Goal: Transaction & Acquisition: Obtain resource

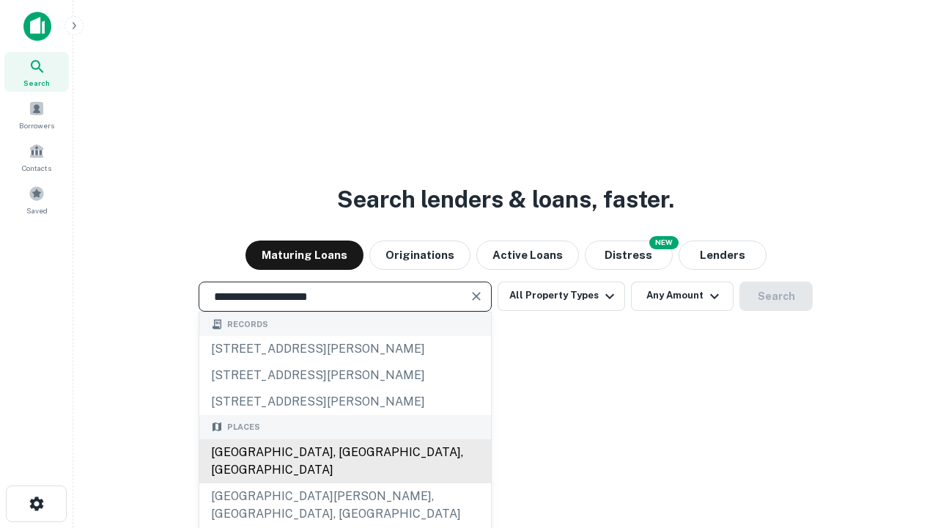
click at [344, 483] on div "[GEOGRAPHIC_DATA], [GEOGRAPHIC_DATA], [GEOGRAPHIC_DATA]" at bounding box center [345, 461] width 292 height 44
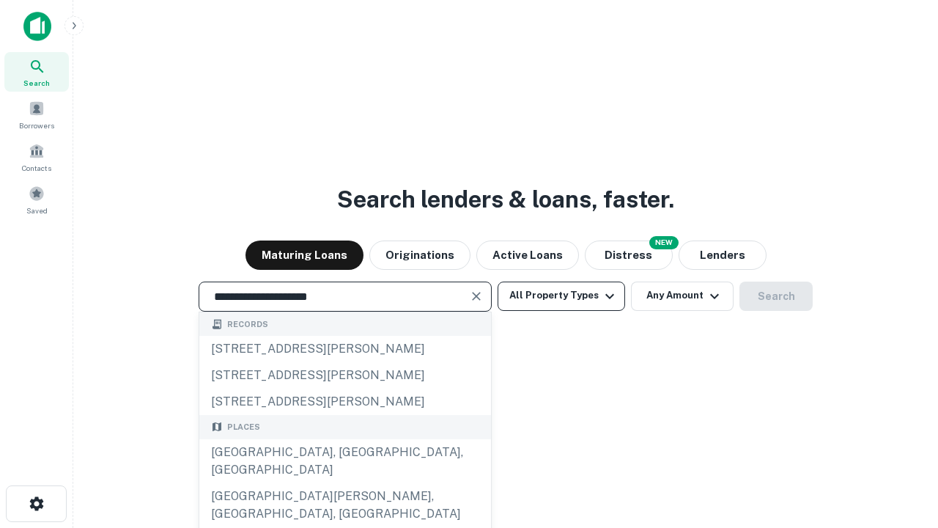
type input "**********"
click at [561, 295] on button "All Property Types" at bounding box center [561, 295] width 127 height 29
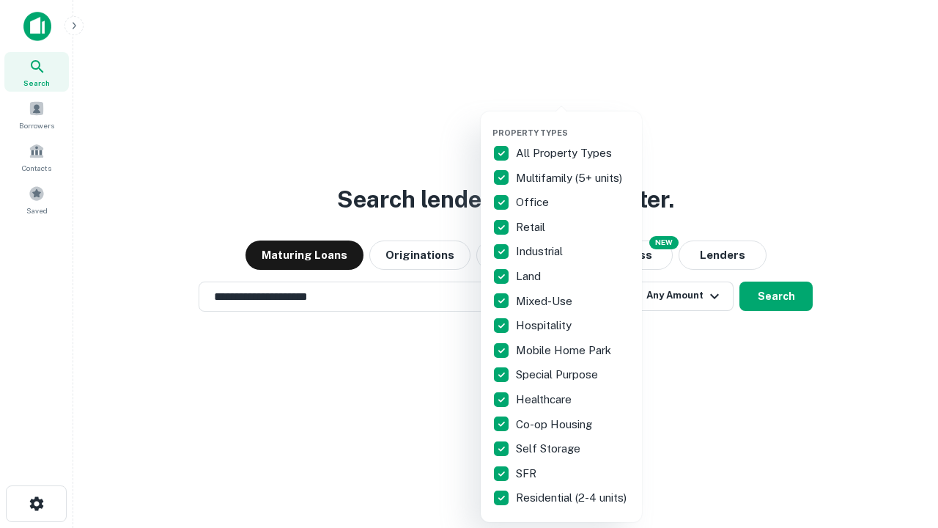
click at [573, 123] on button "button" at bounding box center [572, 123] width 161 height 1
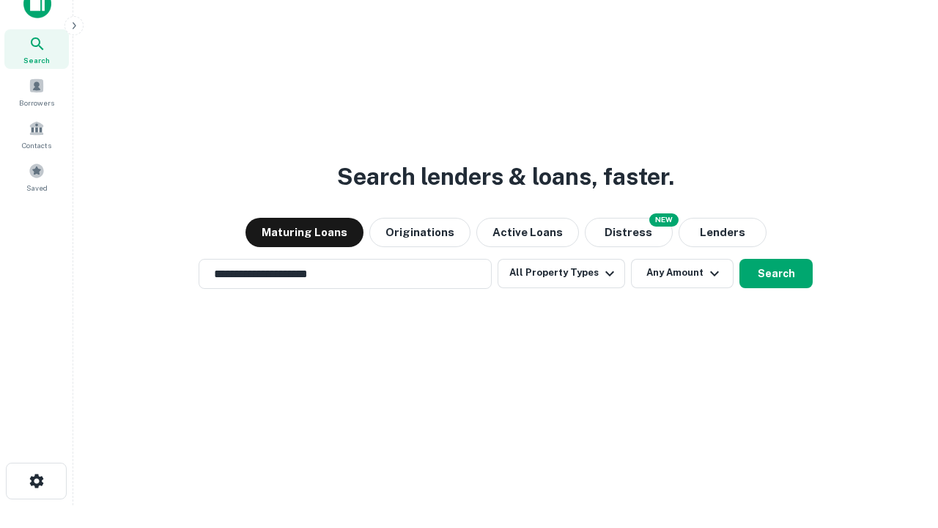
scroll to position [9, 177]
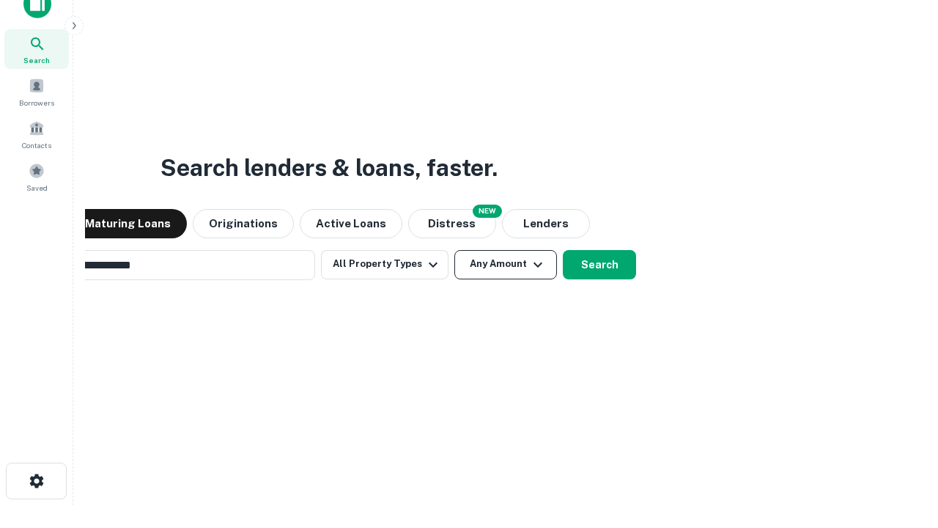
click at [454, 250] on button "Any Amount" at bounding box center [505, 264] width 103 height 29
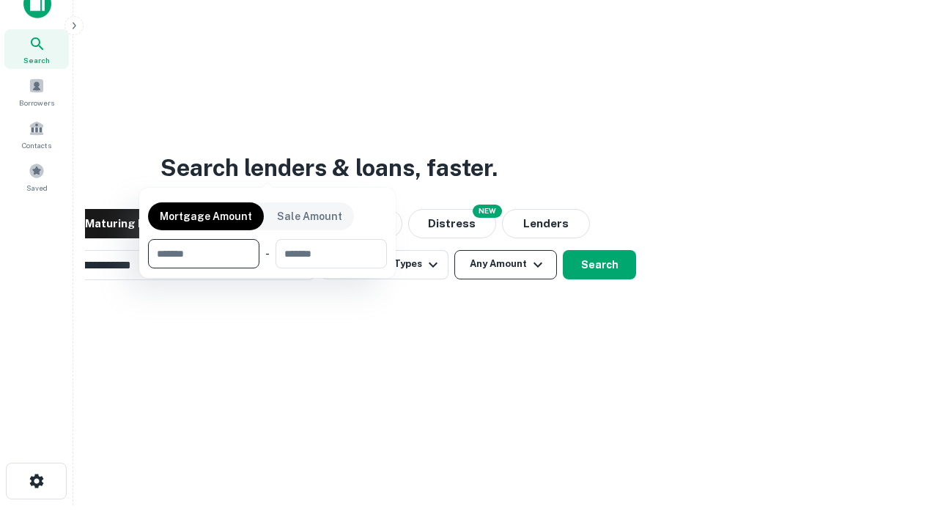
scroll to position [106, 415]
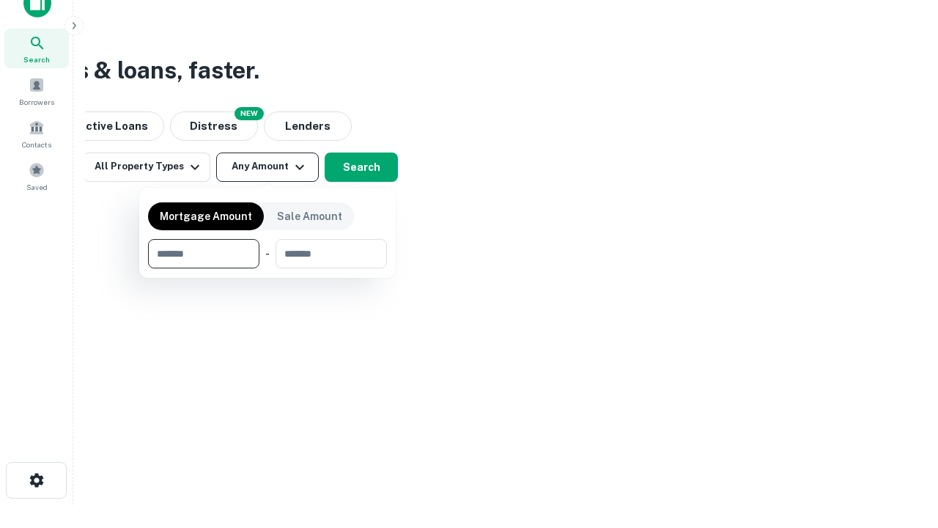
type input "*******"
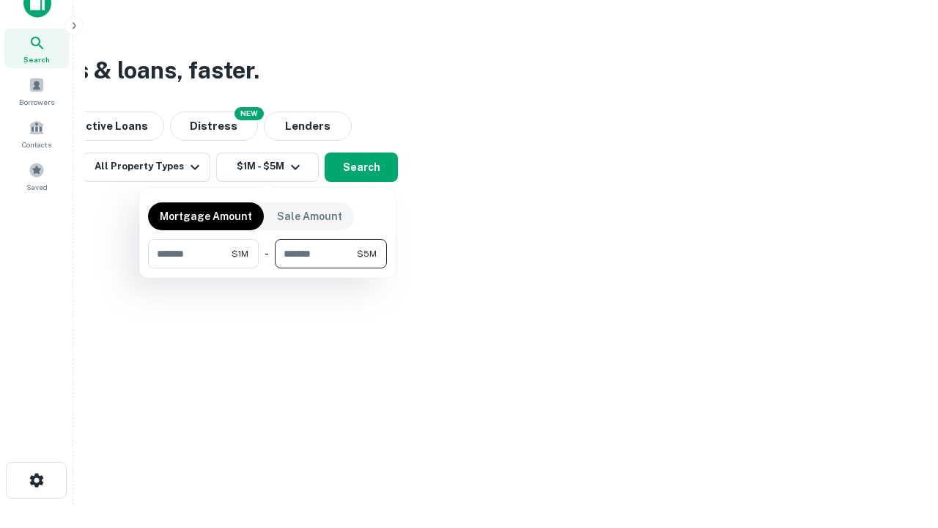
type input "*******"
click at [267, 268] on button "button" at bounding box center [267, 268] width 239 height 1
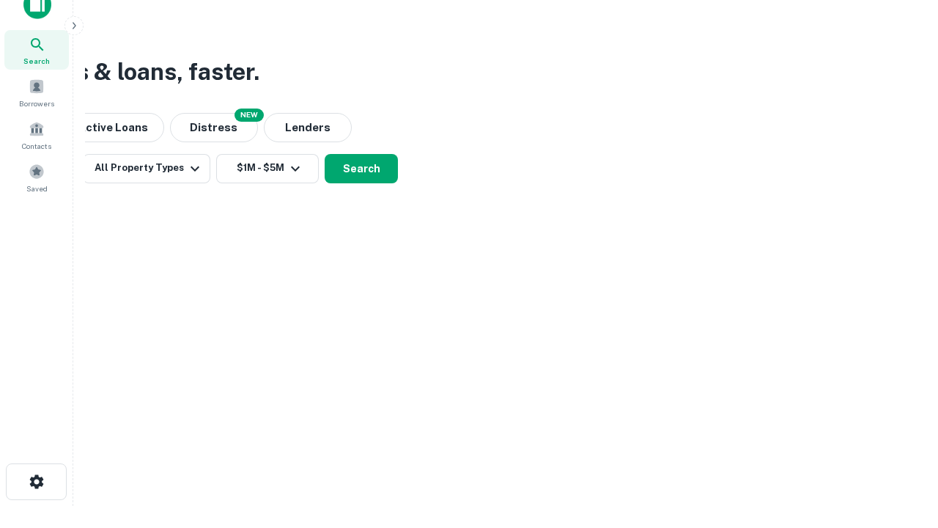
scroll to position [9, 270]
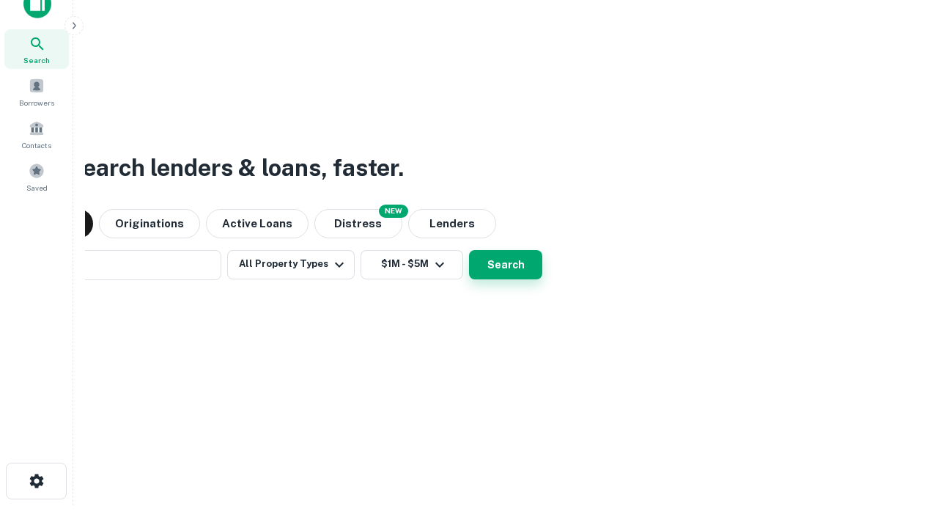
click at [469, 250] on button "Search" at bounding box center [505, 264] width 73 height 29
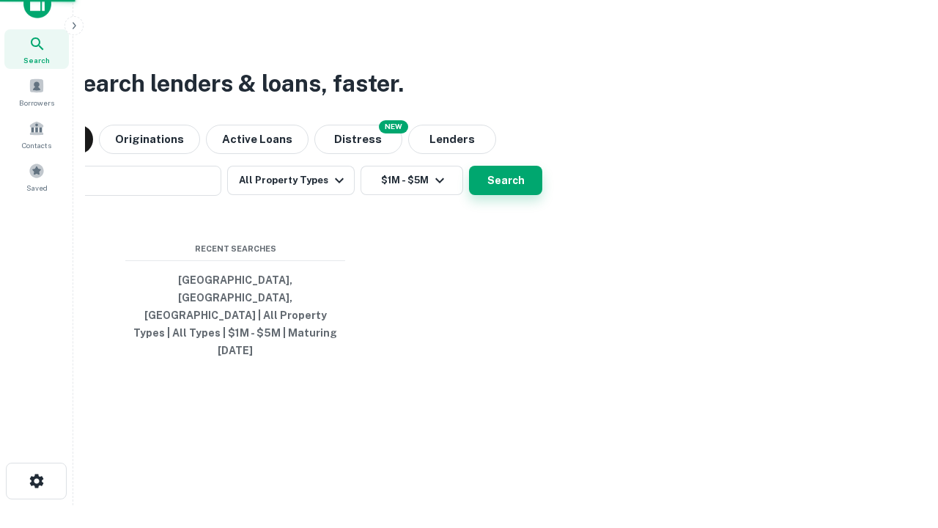
scroll to position [39, 415]
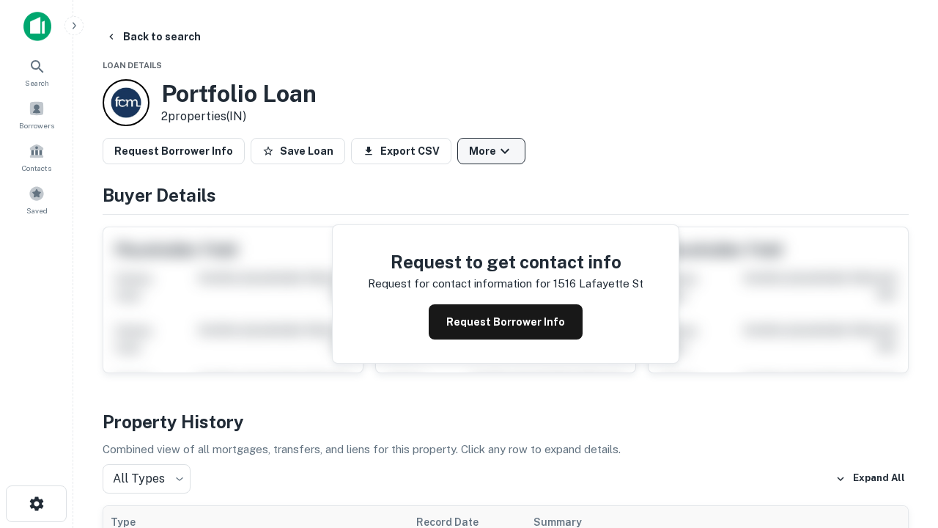
click at [491, 151] on button "More" at bounding box center [491, 151] width 68 height 26
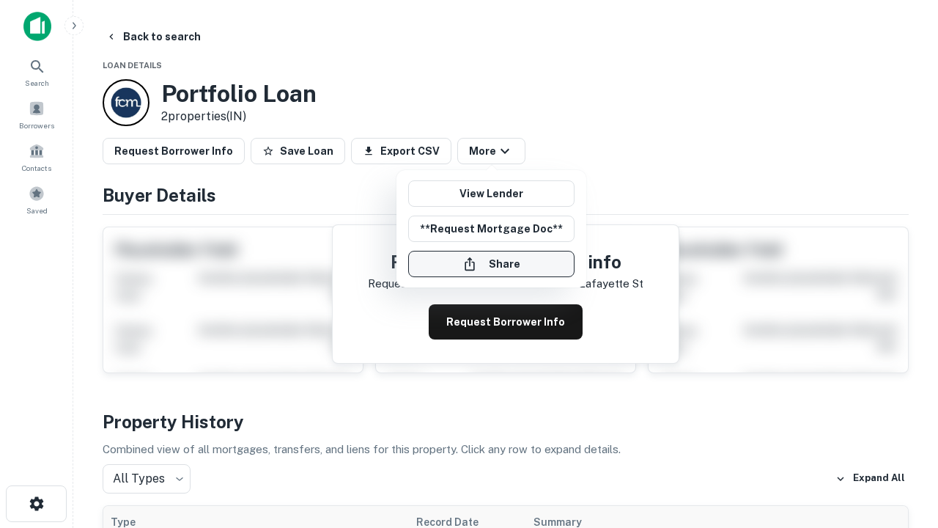
click at [491, 264] on button "Share" at bounding box center [491, 264] width 166 height 26
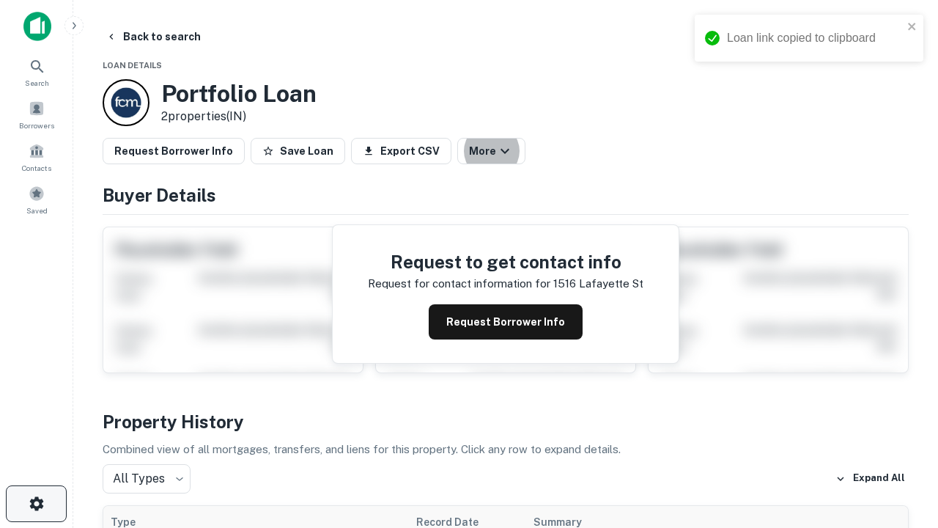
click at [36, 503] on icon "button" at bounding box center [37, 504] width 18 height 18
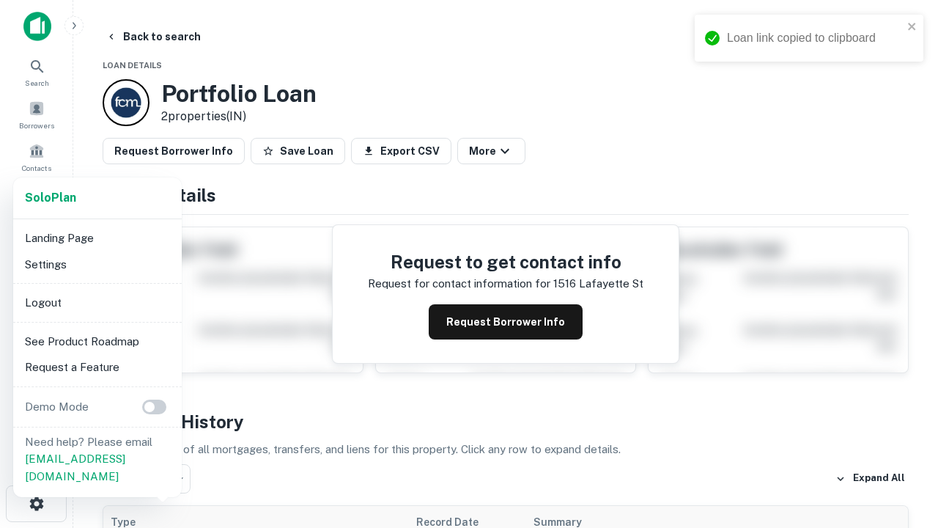
click at [97, 302] on li "Logout" at bounding box center [97, 302] width 157 height 26
